Goal: Task Accomplishment & Management: Use online tool/utility

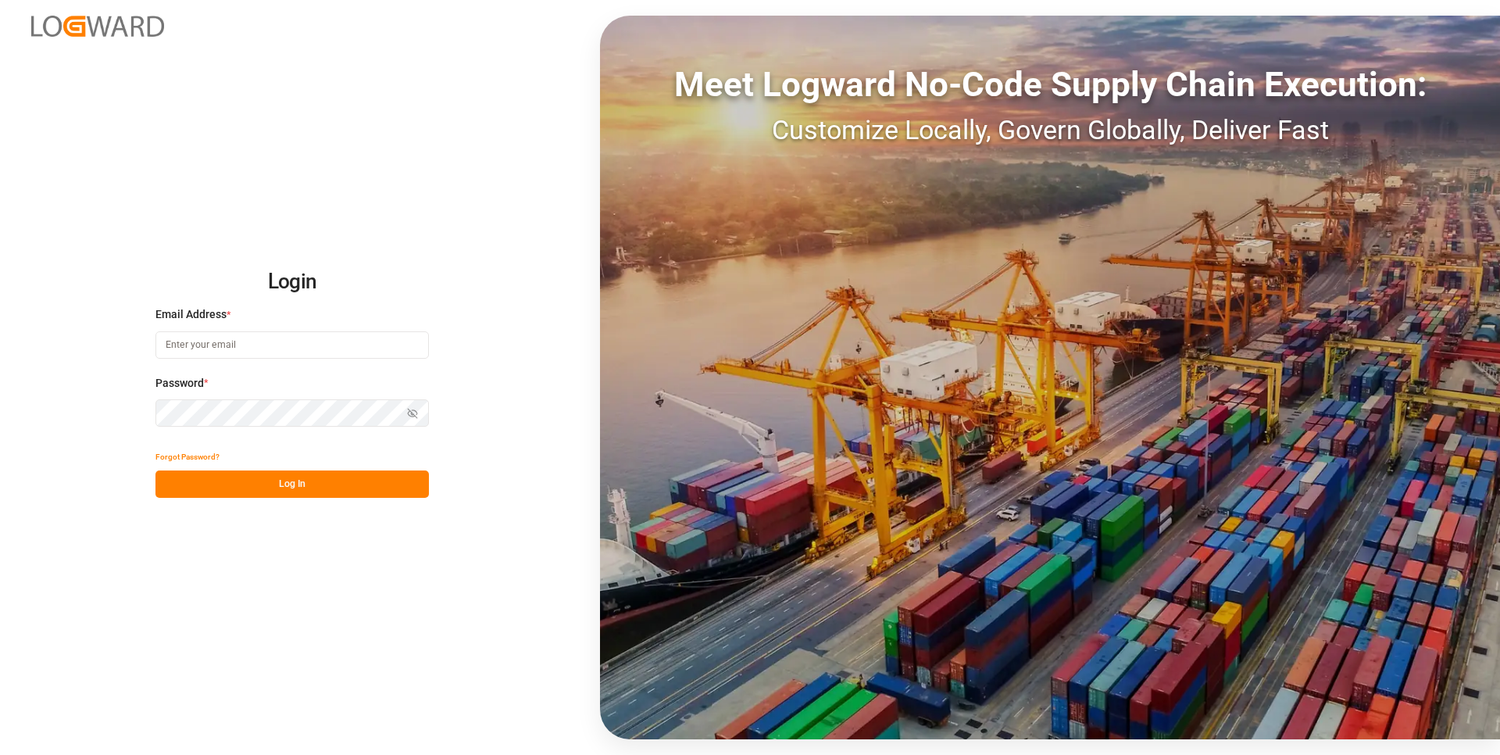
type input "[PERSON_NAME][EMAIL_ADDRESS][DOMAIN_NAME]"
click at [391, 491] on button "Log In" at bounding box center [291, 483] width 273 height 27
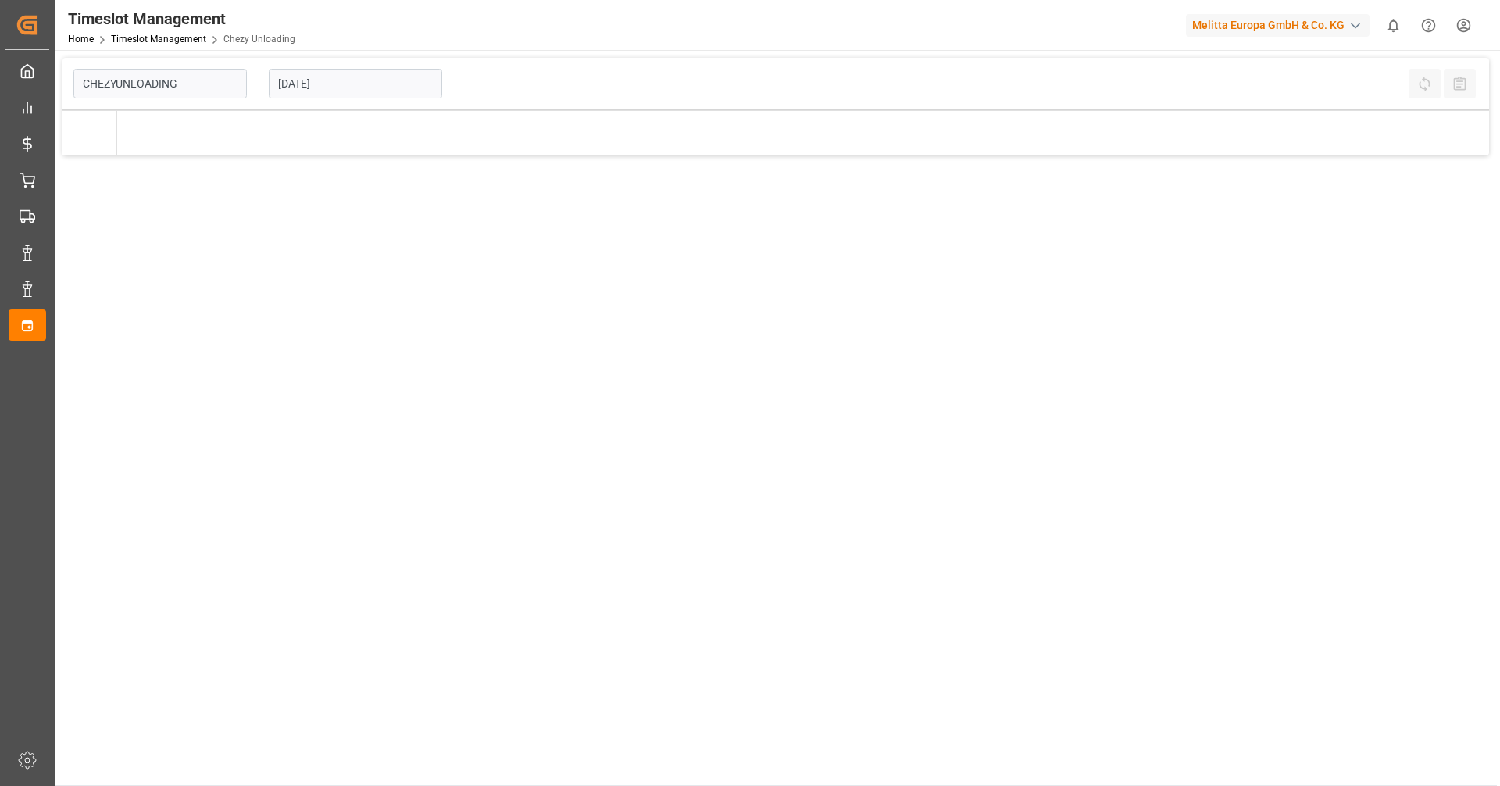
type input "Chezy Unloading"
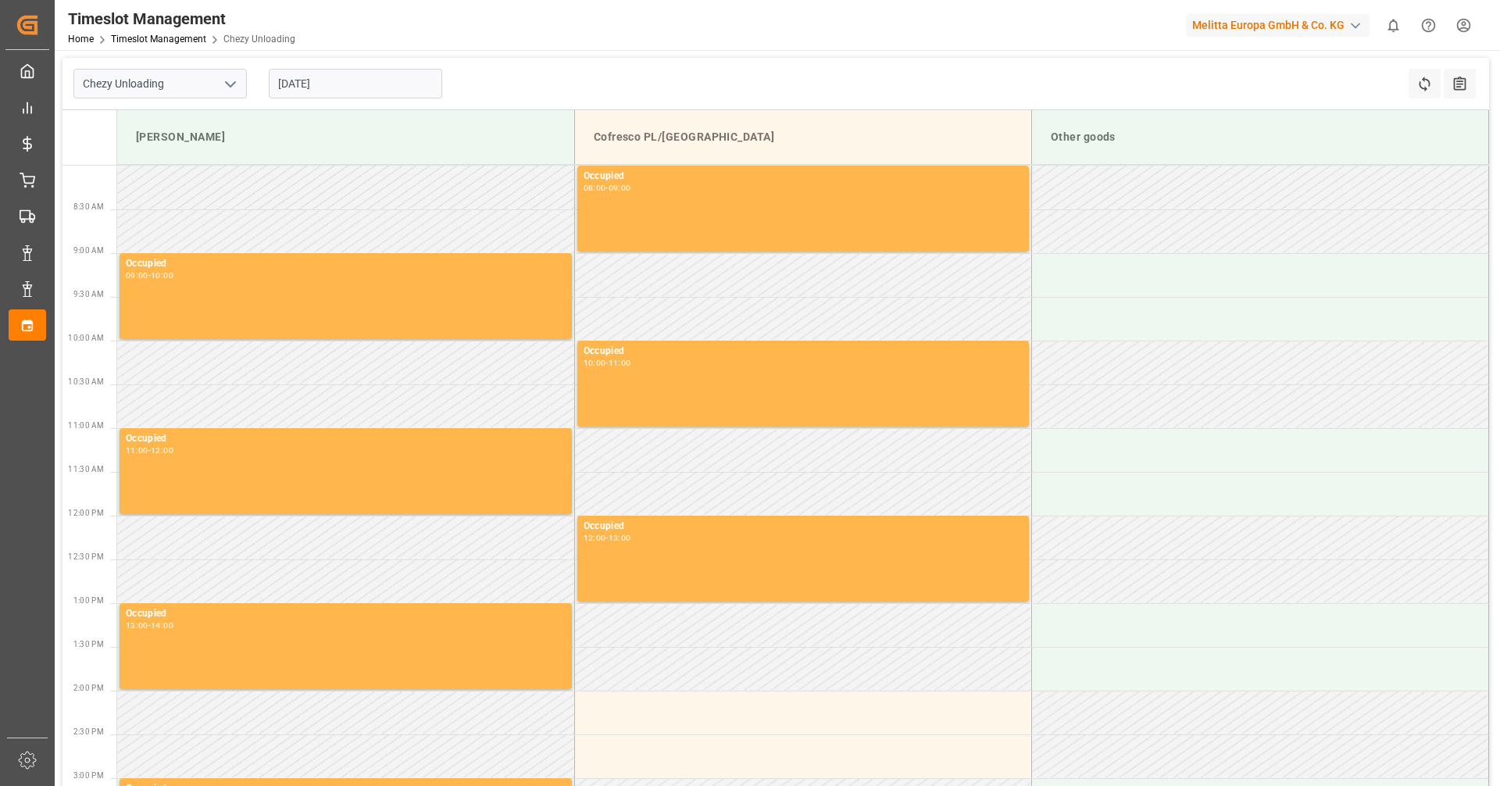
click at [352, 70] on input "[DATE]" at bounding box center [355, 84] width 173 height 30
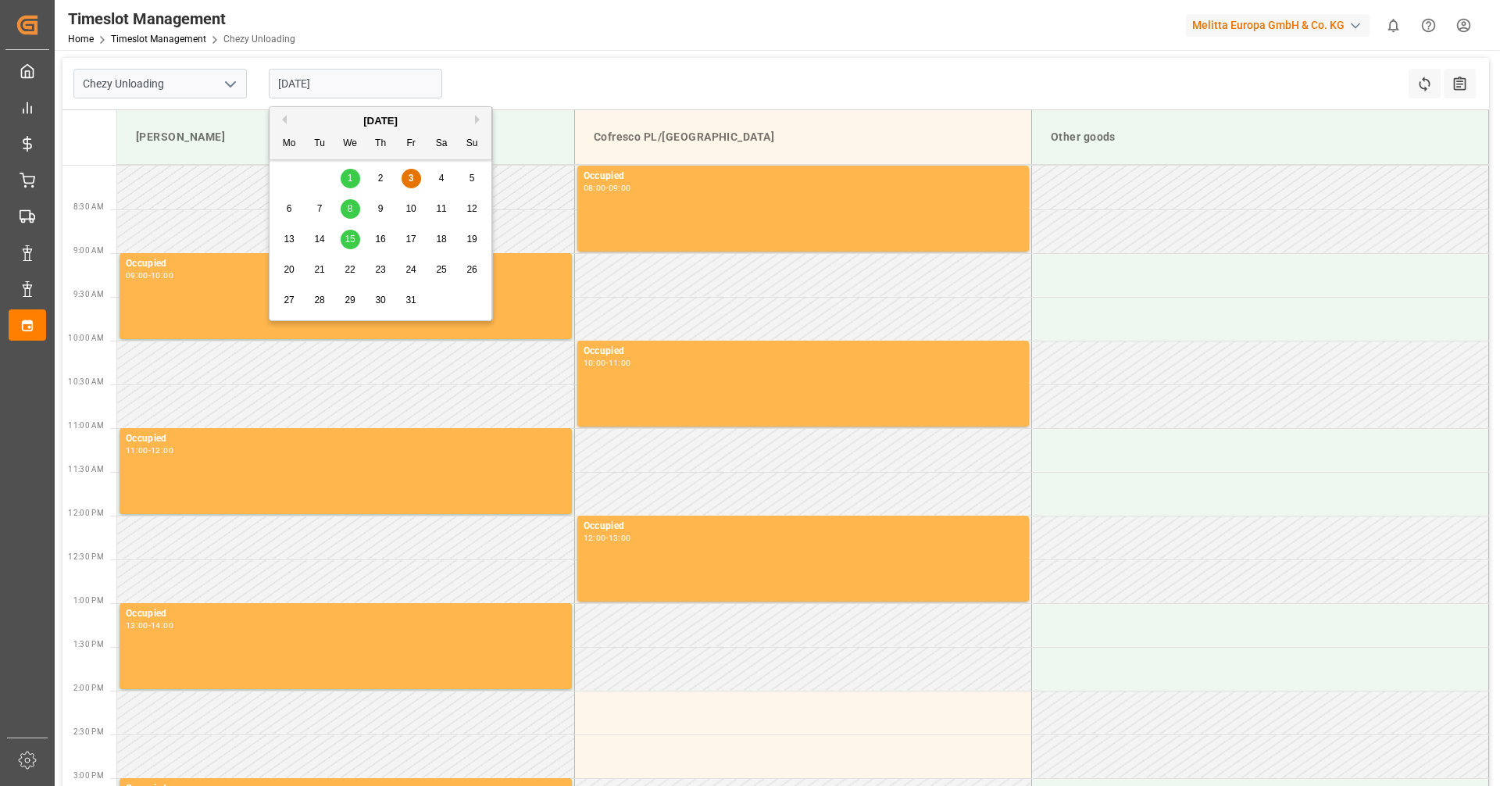
click at [345, 215] on div "8" at bounding box center [351, 209] width 20 height 19
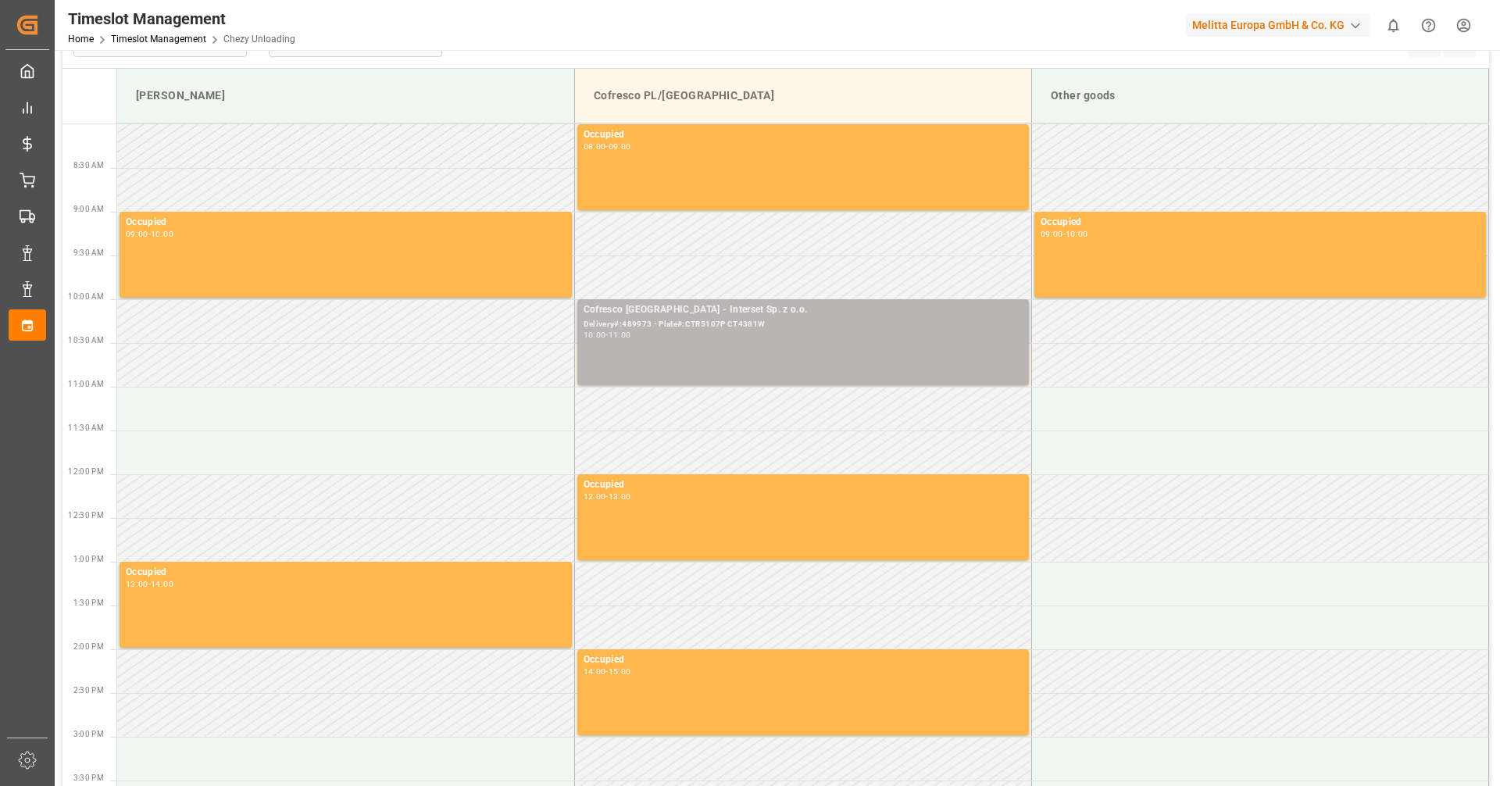
scroll to position [6, 0]
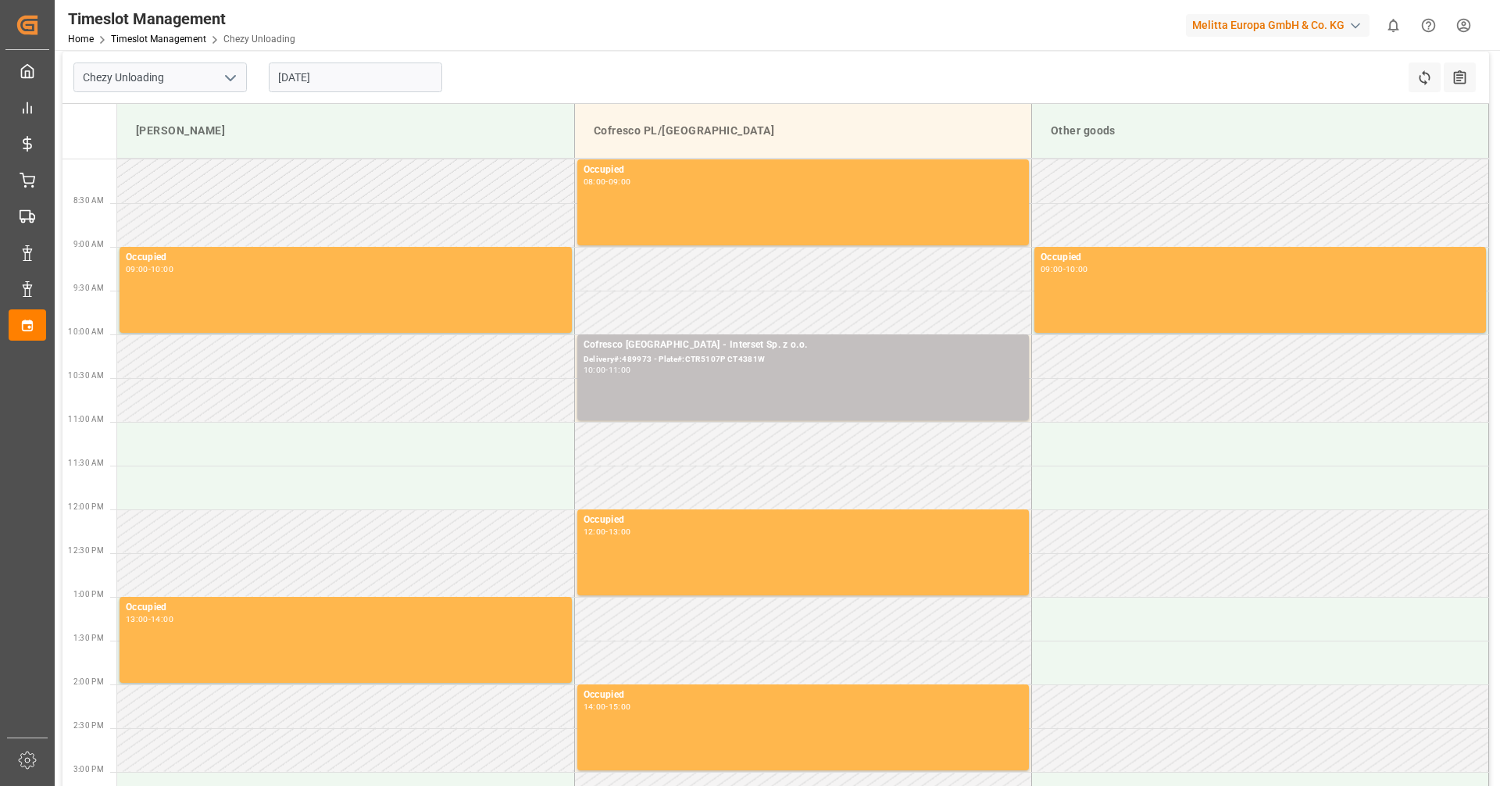
click at [340, 80] on input "[DATE]" at bounding box center [355, 78] width 173 height 30
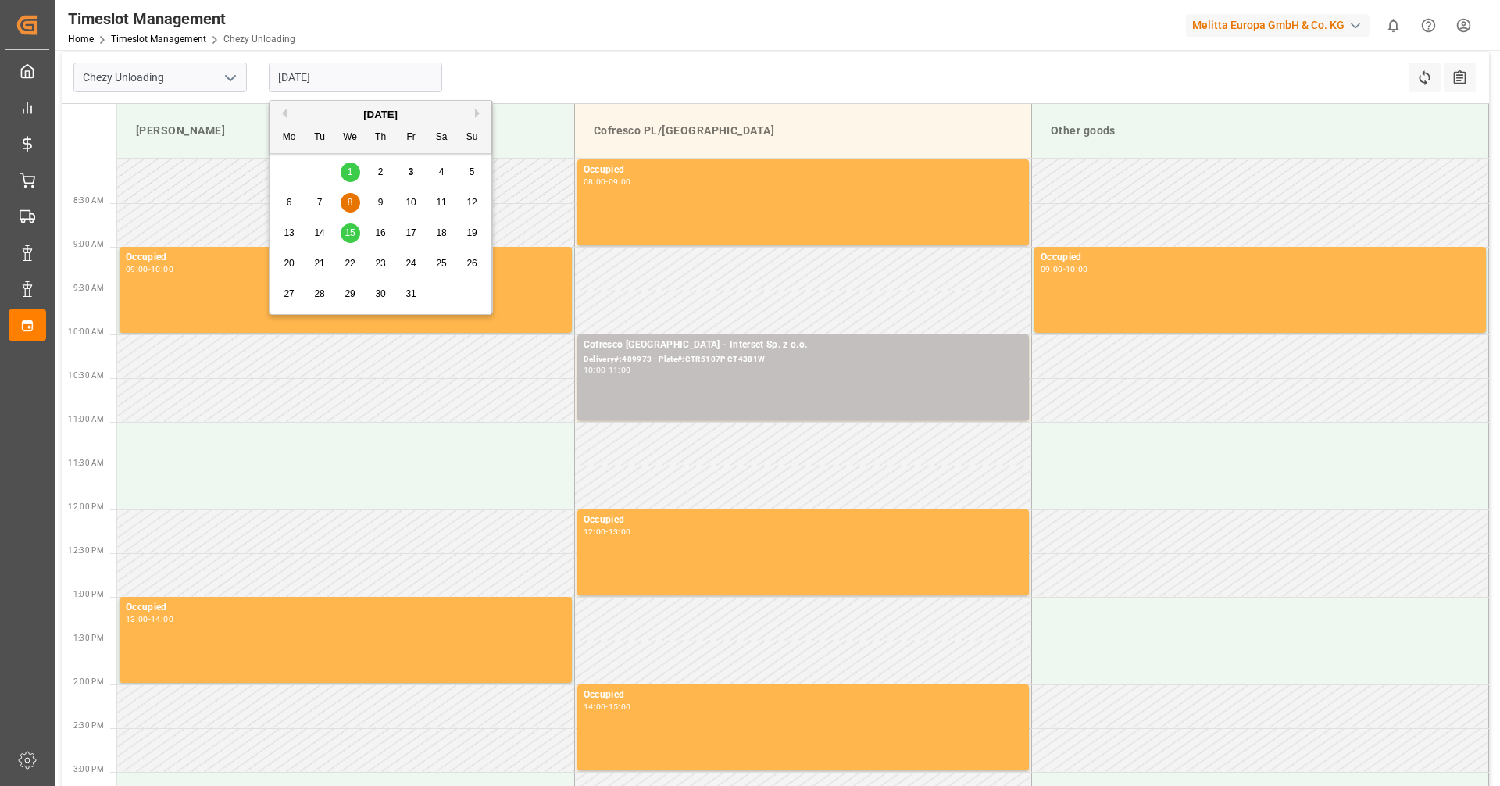
click at [382, 201] on span "9" at bounding box center [380, 202] width 5 height 11
type input "[DATE]"
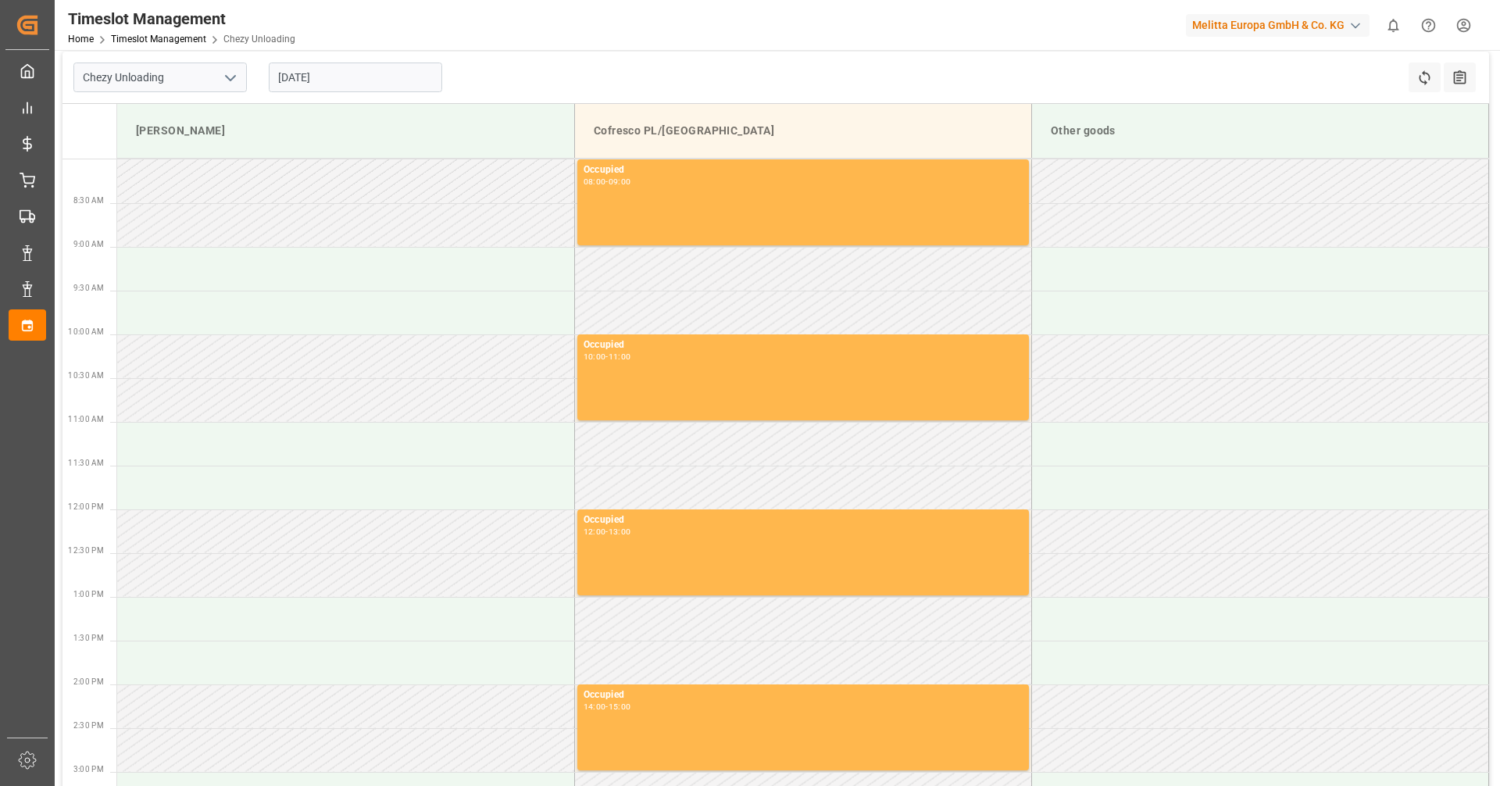
scroll to position [397, 0]
